Goal: Complete application form

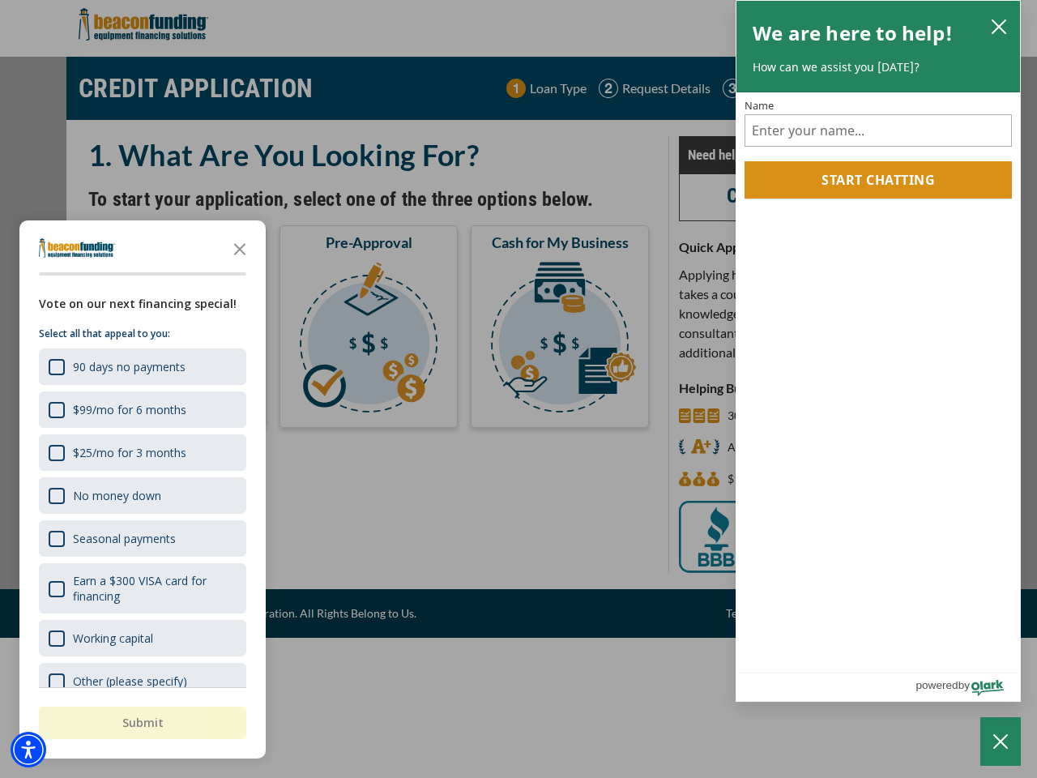
click at [519, 389] on div "button" at bounding box center [518, 389] width 1037 height 778
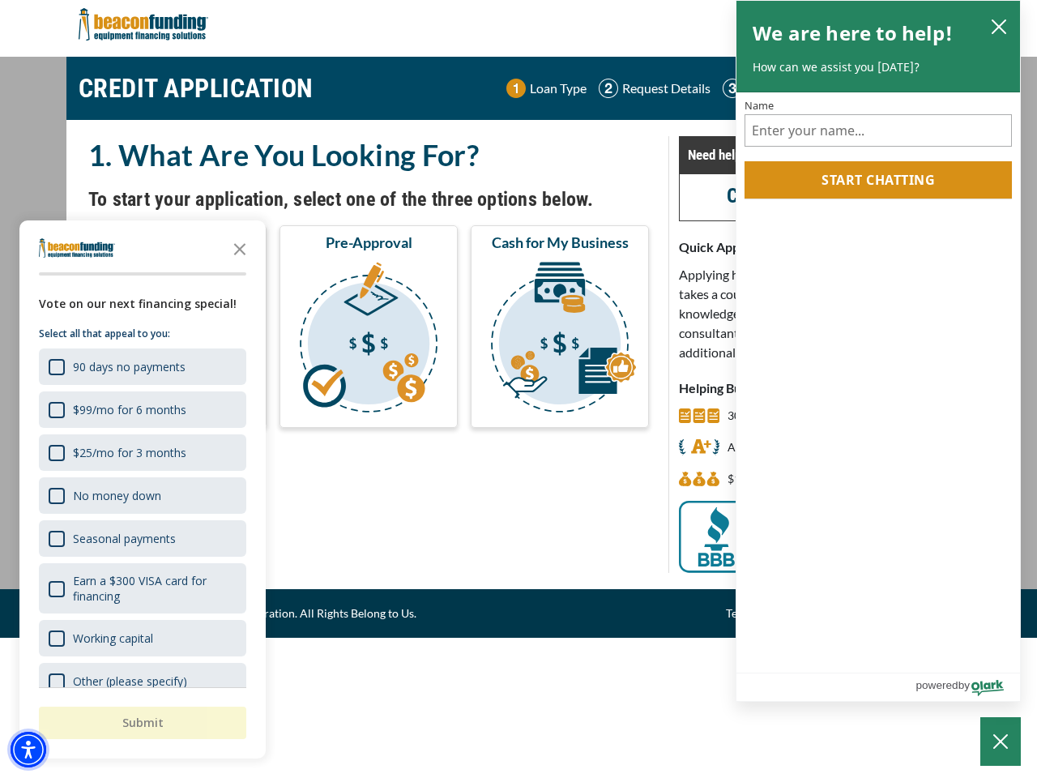
click at [28, 750] on img "Accessibility Menu" at bounding box center [29, 750] width 36 height 36
click at [519, 389] on body "Skip to main content Enable accessibility for low vision Open the accessibility…" at bounding box center [518, 389] width 1037 height 778
click at [240, 248] on body "Skip to main content Enable accessibility for low vision Open the accessibility…" at bounding box center [518, 389] width 1037 height 778
click at [141, 366] on body "Skip to main content Enable accessibility for low vision Open the accessibility…" at bounding box center [518, 389] width 1037 height 778
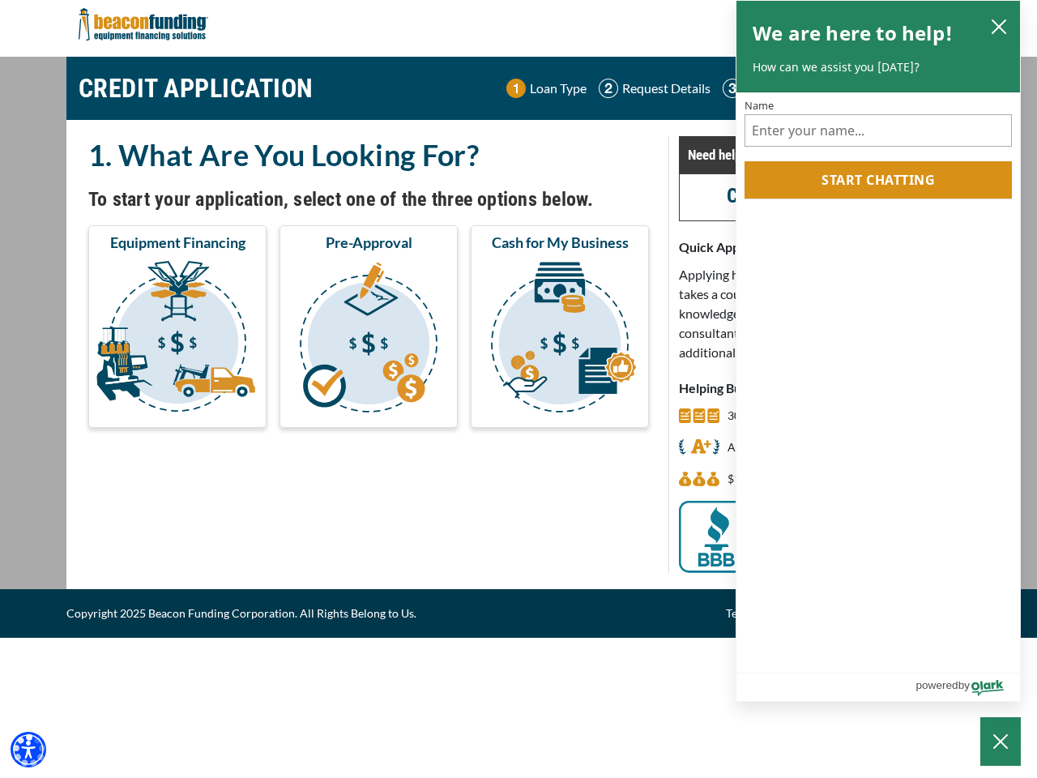
click at [141, 409] on body "Skip to main content Enable accessibility for low vision Open the accessibility…" at bounding box center [518, 389] width 1037 height 778
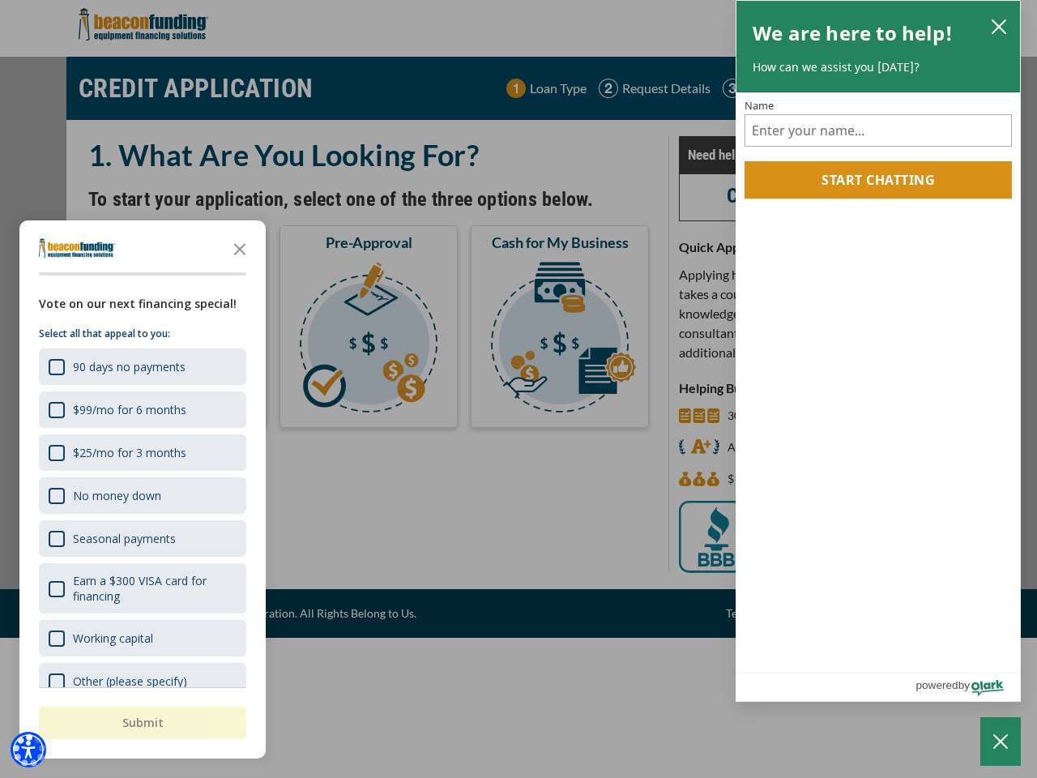
click at [141, 452] on body "Skip to main content Enable accessibility for low vision Open the accessibility…" at bounding box center [518, 389] width 1037 height 778
click at [141, 495] on body "Skip to main content Enable accessibility for low vision Open the accessibility…" at bounding box center [518, 389] width 1037 height 778
click at [141, 538] on body "Skip to main content Enable accessibility for low vision Open the accessibility…" at bounding box center [518, 389] width 1037 height 778
click at [141, 588] on body "Skip to main content Enable accessibility for low vision Open the accessibility…" at bounding box center [518, 389] width 1037 height 778
